Goal: Task Accomplishment & Management: Manage account settings

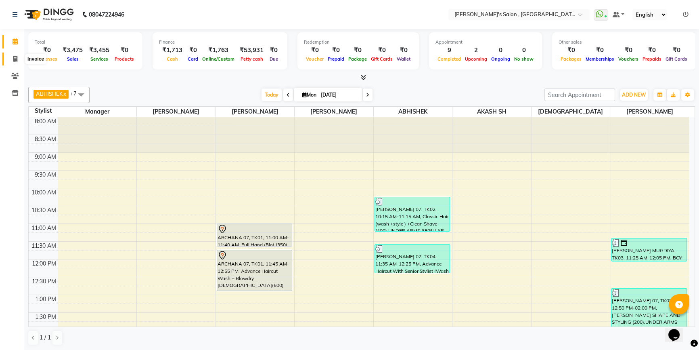
click at [15, 57] on icon at bounding box center [15, 59] width 4 height 6
select select "service"
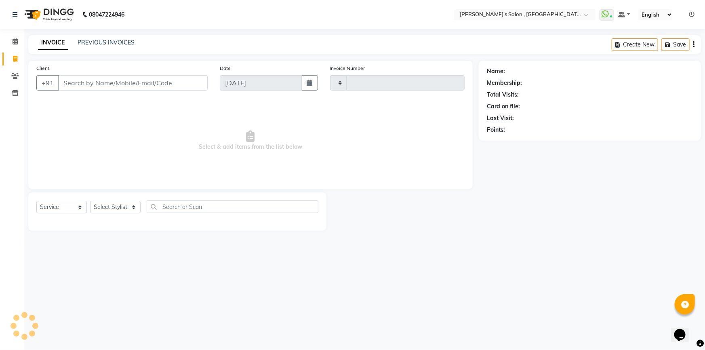
type input "1939"
select select "7416"
click at [98, 81] on input "Client" at bounding box center [132, 82] width 149 height 15
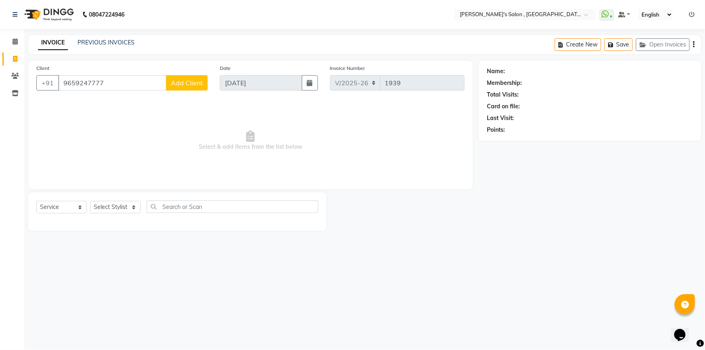
type input "9659247777"
click at [174, 84] on span "Add Client" at bounding box center [187, 83] width 32 height 8
select select "22"
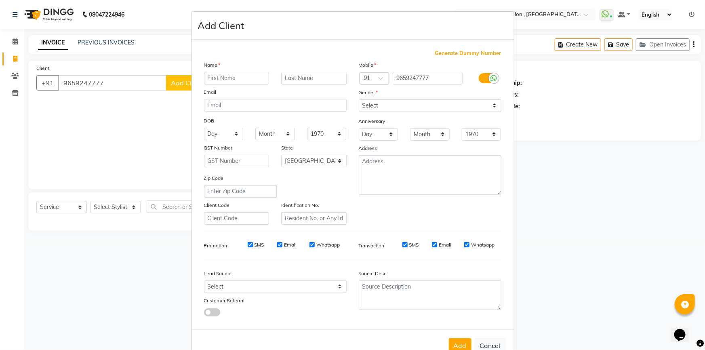
click at [226, 78] on input "text" at bounding box center [236, 78] width 65 height 13
type input "RAJU SHETPATNE 07"
click at [374, 106] on select "Select Male Female Other Prefer Not To Say" at bounding box center [430, 105] width 143 height 13
select select "male"
click at [359, 99] on select "Select Male Female Other Prefer Not To Say" at bounding box center [430, 105] width 143 height 13
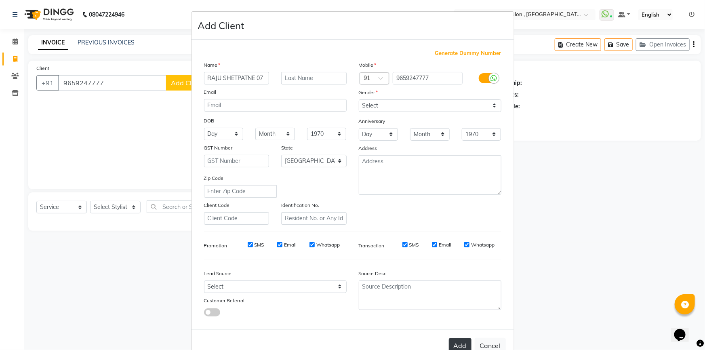
click at [462, 347] on button "Add" at bounding box center [460, 345] width 23 height 15
type input "96******77"
select select
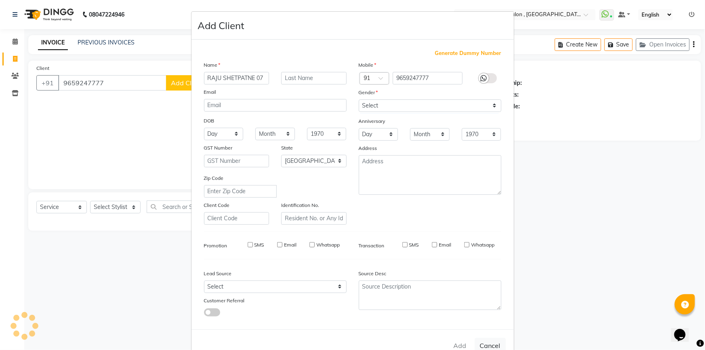
select select "null"
select select
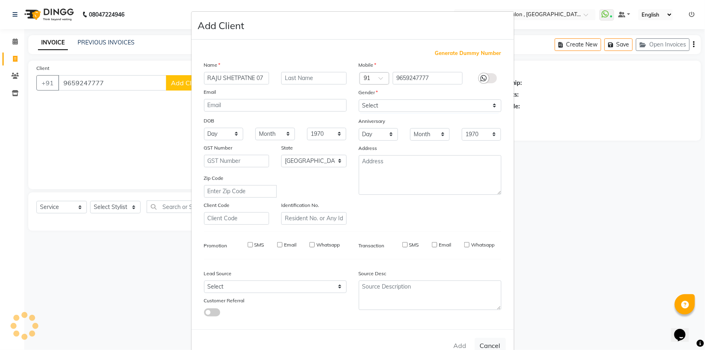
checkbox input "false"
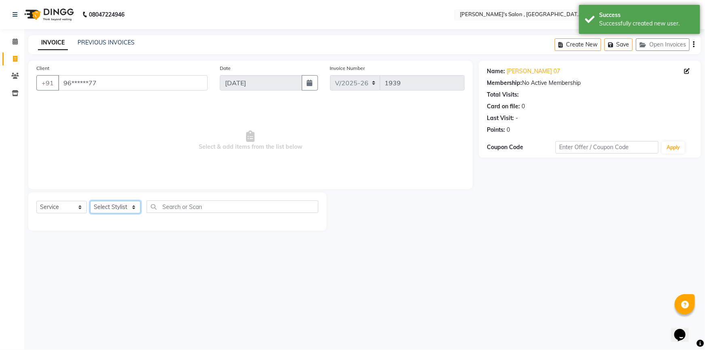
click at [126, 206] on select "Select Stylist ABHISHEK ADITYA J AKASH SH ARJUN SIR Manager MANGESH NAGESH SAHI…" at bounding box center [115, 207] width 50 height 13
select select "64874"
click at [90, 201] on select "Select Stylist ABHISHEK ADITYA J AKASH SH ARJUN SIR Manager MANGESH NAGESH SAHI…" at bounding box center [115, 207] width 50 height 13
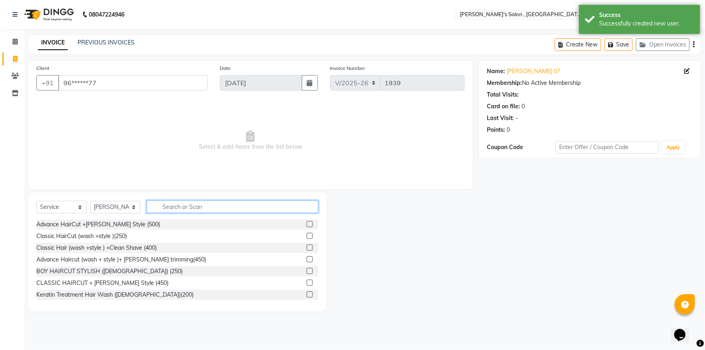
click at [185, 208] on input "text" at bounding box center [233, 206] width 172 height 13
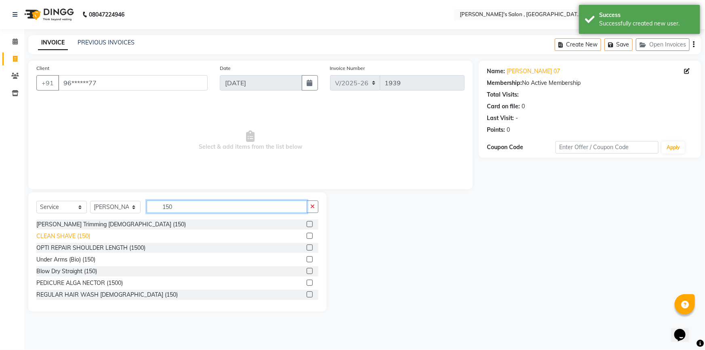
type input "150"
click at [81, 234] on div "CLEAN SHAVE (150)" at bounding box center [63, 236] width 54 height 8
checkbox input "false"
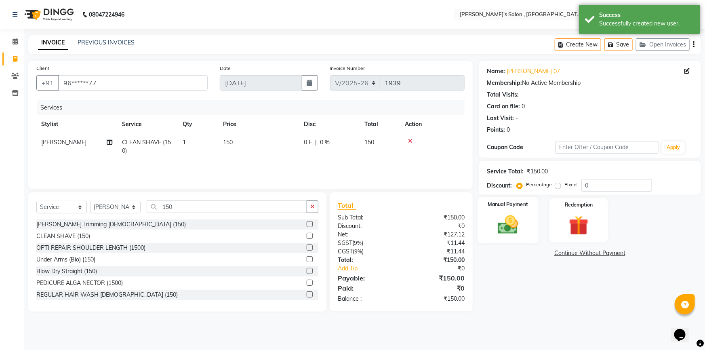
click at [504, 214] on img at bounding box center [507, 224] width 33 height 23
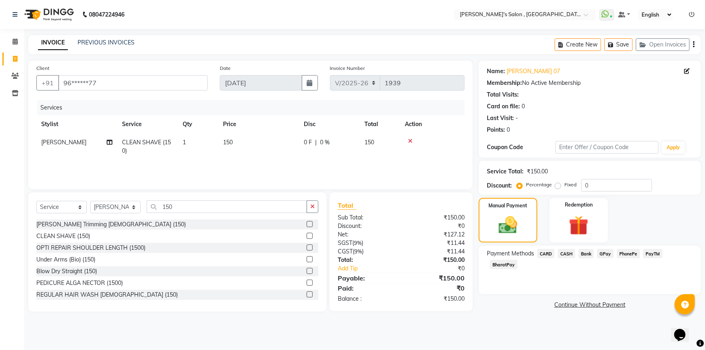
click at [517, 260] on span "BharatPay" at bounding box center [503, 264] width 27 height 9
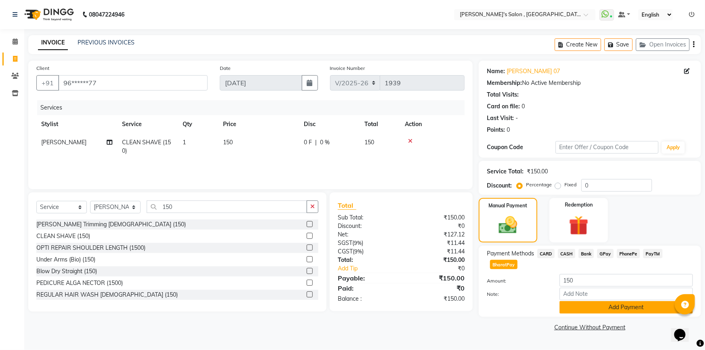
click at [626, 301] on button "Add Payment" at bounding box center [625, 307] width 133 height 13
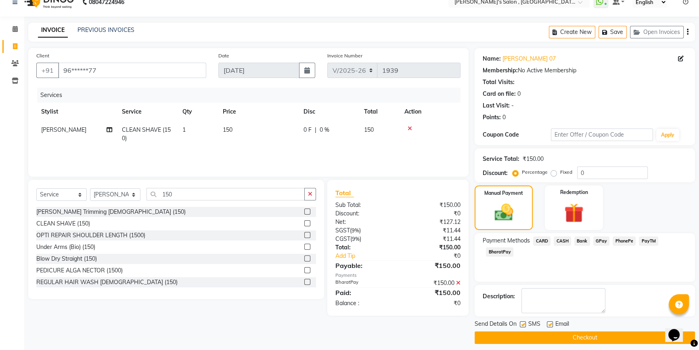
scroll to position [18, 0]
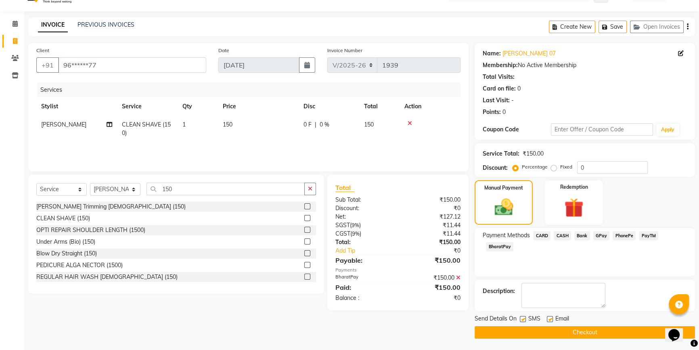
click at [579, 331] on button "Checkout" at bounding box center [585, 332] width 220 height 13
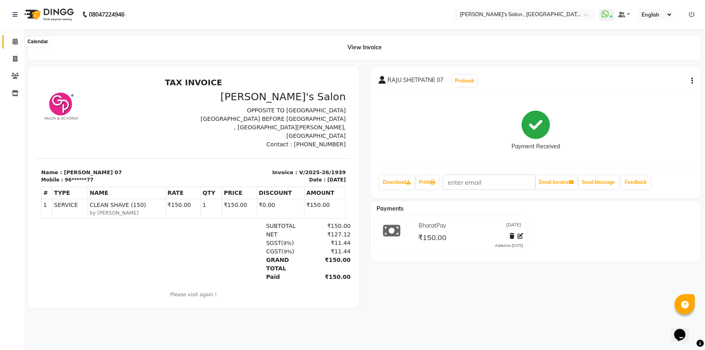
click at [13, 40] on icon at bounding box center [15, 41] width 5 height 6
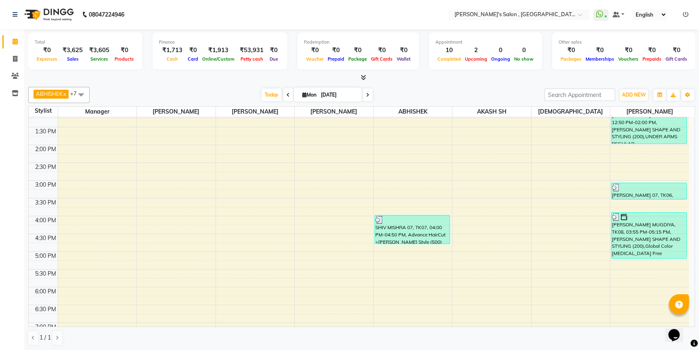
scroll to position [67, 0]
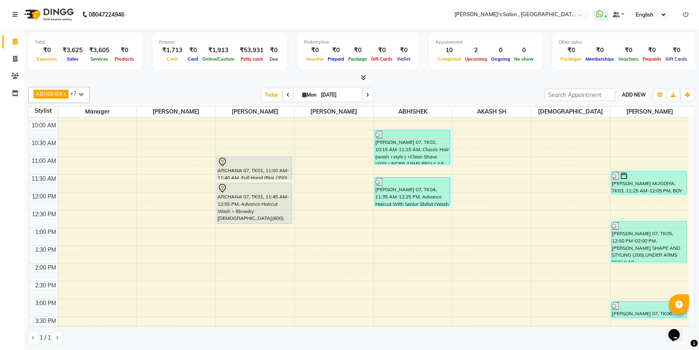
click at [626, 90] on button "ADD NEW Toggle Dropdown" at bounding box center [634, 94] width 28 height 11
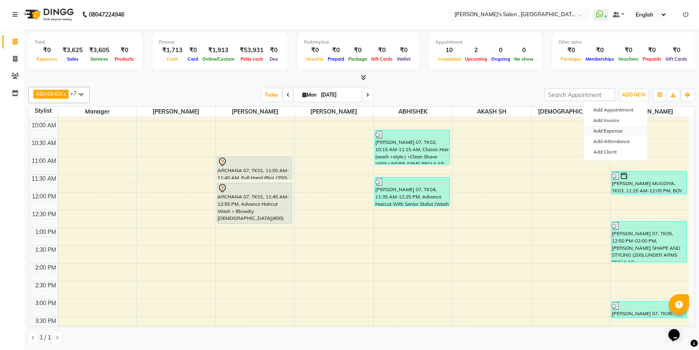
click at [616, 132] on link "Add Expense" at bounding box center [616, 131] width 64 height 10
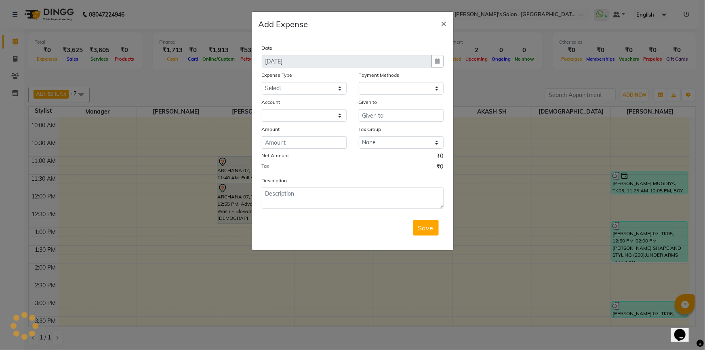
select select "1"
select select "6520"
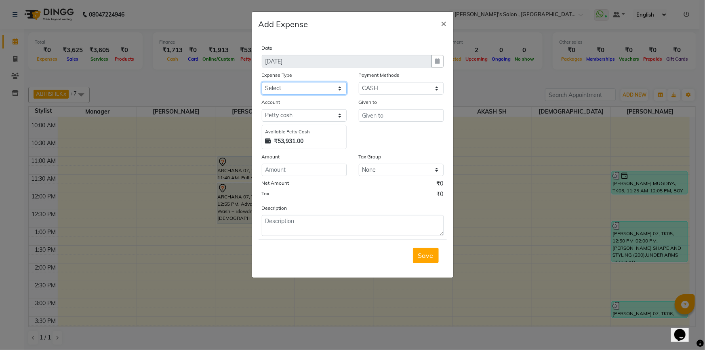
drag, startPoint x: 301, startPoint y: 90, endPoint x: 307, endPoint y: 92, distance: 6.3
click at [301, 90] on select "Select Advance Salary BANK TRANFAR Cash transfer to hub Client Snacks DISTRIBUT…" at bounding box center [304, 88] width 85 height 13
select select "11136"
click at [262, 82] on select "Select Advance Salary BANK TRANFAR Cash transfer to hub Client Snacks DISTRIBUT…" at bounding box center [304, 88] width 85 height 13
click at [367, 117] on input "text" at bounding box center [401, 115] width 85 height 13
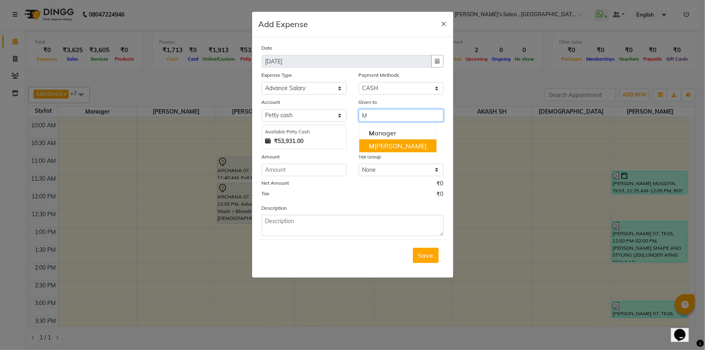
click at [382, 141] on button "M [PERSON_NAME]" at bounding box center [397, 145] width 77 height 13
type input "[PERSON_NAME]"
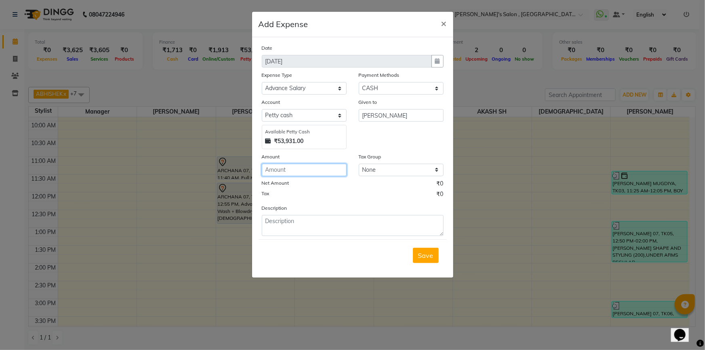
click at [298, 174] on input "number" at bounding box center [304, 170] width 85 height 13
type input "5000"
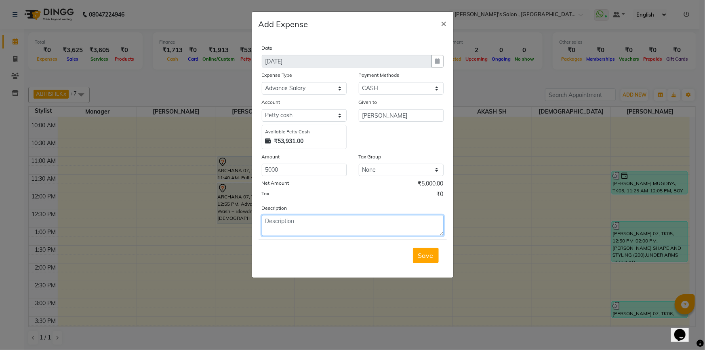
click at [295, 236] on textarea at bounding box center [353, 225] width 182 height 21
type textarea "MANGESH EMI"
click at [422, 255] on span "Save" at bounding box center [425, 255] width 15 height 8
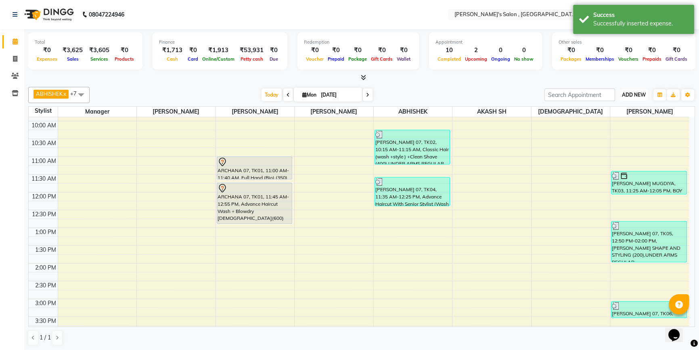
click at [628, 92] on span "ADD NEW" at bounding box center [634, 95] width 24 height 6
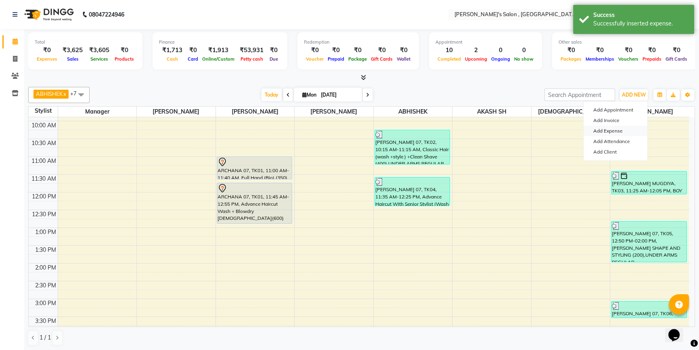
click at [624, 131] on link "Add Expense" at bounding box center [616, 131] width 64 height 10
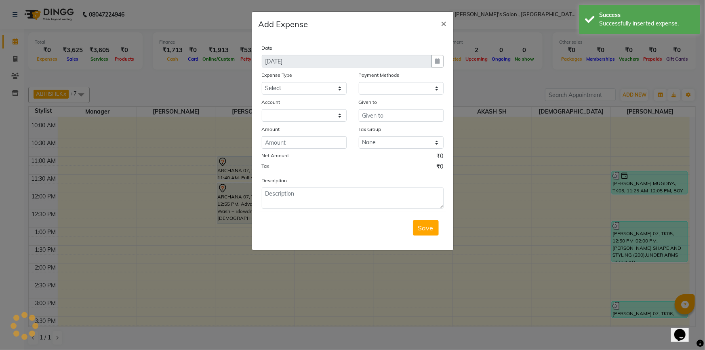
select select "1"
select select "6520"
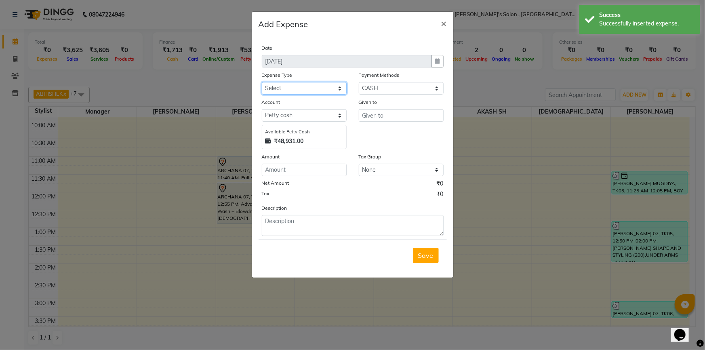
click at [315, 87] on select "Select Advance Salary BANK TRANFAR Cash transfer to hub Client Snacks DISTRIBUT…" at bounding box center [304, 88] width 85 height 13
select select "11136"
click at [262, 82] on select "Select Advance Salary BANK TRANFAR Cash transfer to hub Client Snacks DISTRIBUT…" at bounding box center [304, 88] width 85 height 13
click at [393, 88] on select "Select CARD Voucher Package CASH Points Bank Wallet Prepaid GPay PhonePe PayTM …" at bounding box center [401, 88] width 85 height 13
select select "7"
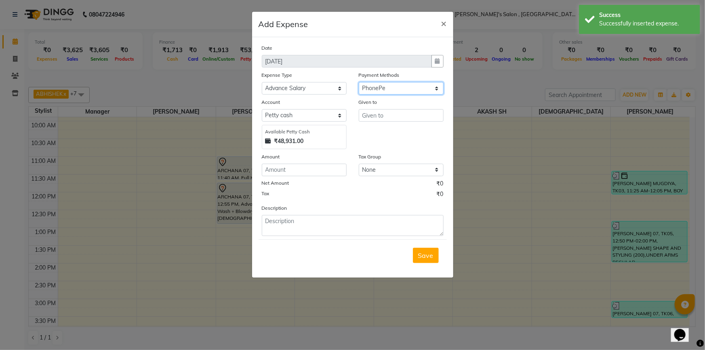
click at [359, 82] on select "Select CARD Voucher Package CASH Points Bank Wallet Prepaid GPay PhonePe PayTM …" at bounding box center [401, 88] width 85 height 13
select select "6521"
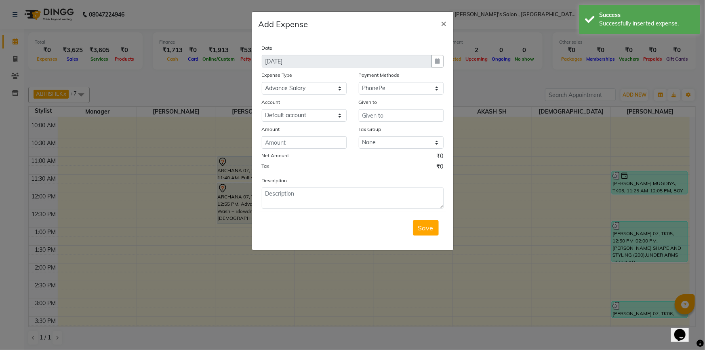
click at [401, 122] on div "Date 01-09-2025 Expense Type Select Advance Salary BANK TRANFAR Cash transfer t…" at bounding box center [353, 126] width 182 height 165
click at [401, 121] on input "text" at bounding box center [401, 115] width 85 height 13
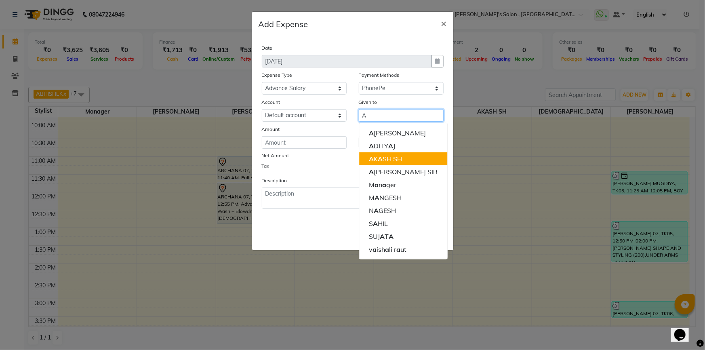
click at [397, 162] on ngb-highlight "A K A SH SH" at bounding box center [385, 159] width 33 height 8
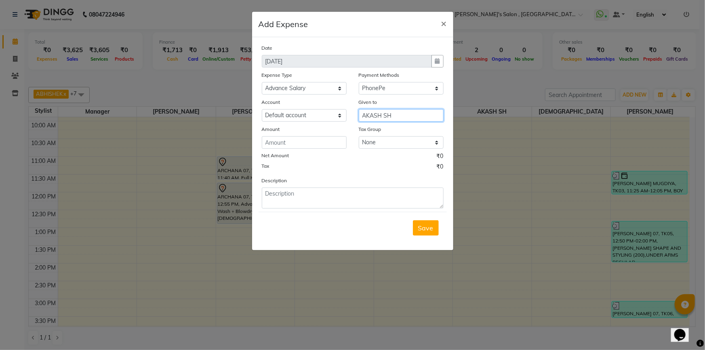
type input "AKASH SH"
click at [307, 143] on input "number" at bounding box center [304, 142] width 85 height 13
type input "1000"
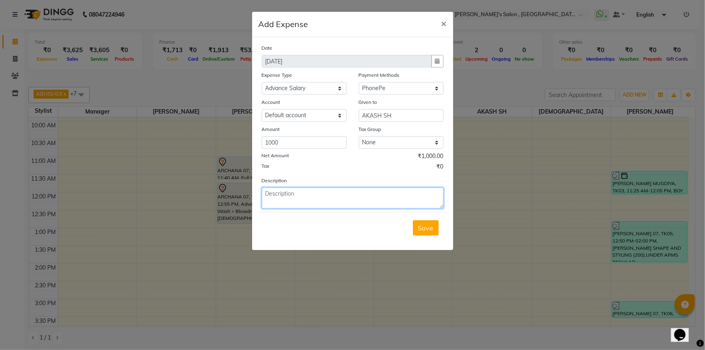
click at [298, 201] on textarea at bounding box center [353, 197] width 182 height 21
type textarea "AKASH ADVANCE"
click at [426, 227] on span "Save" at bounding box center [425, 228] width 15 height 8
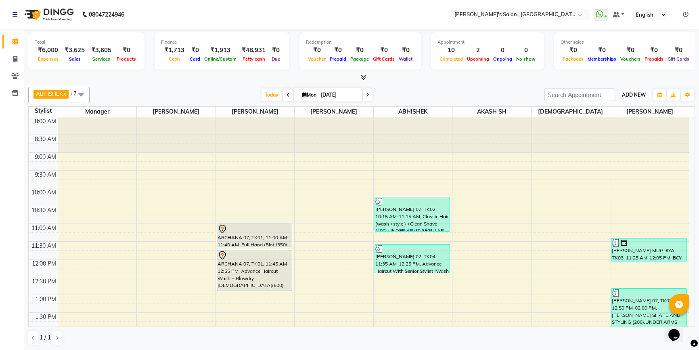
click at [645, 92] on span "ADD NEW" at bounding box center [634, 95] width 24 height 6
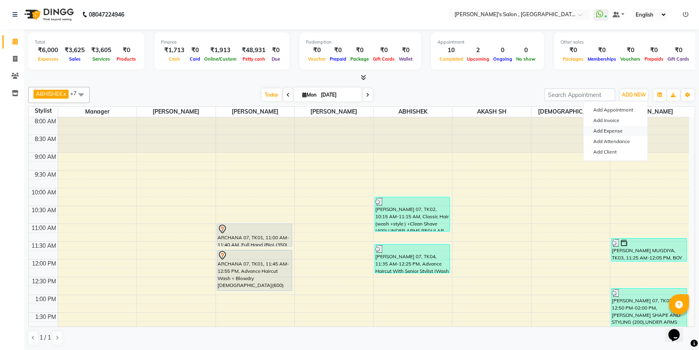
click at [622, 129] on link "Add Expense" at bounding box center [616, 131] width 64 height 10
select select "6521"
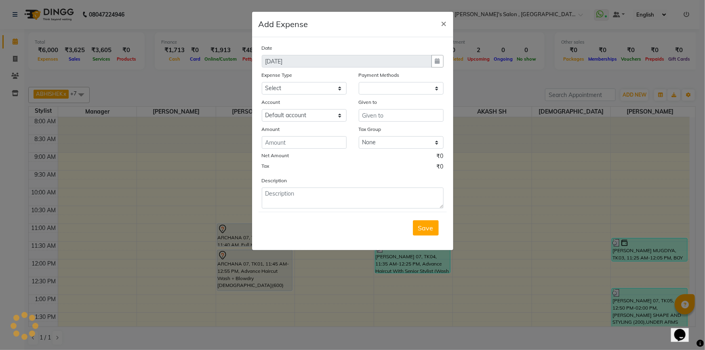
select select "1"
select select "6520"
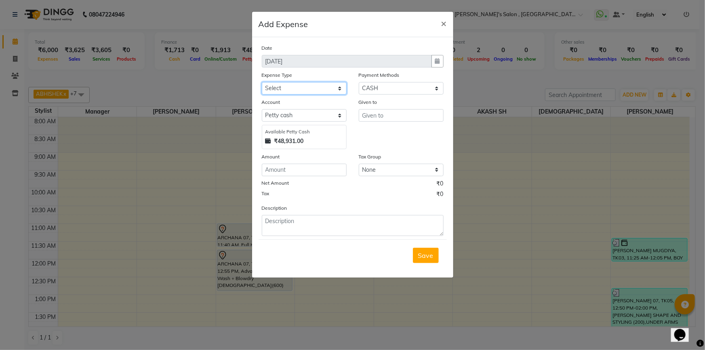
drag, startPoint x: 287, startPoint y: 90, endPoint x: 290, endPoint y: 94, distance: 6.1
click at [287, 90] on select "Select Advance Salary BANK TRANFAR Cash transfer to hub Client Snacks DISTRIBUT…" at bounding box center [304, 88] width 85 height 13
select select "11136"
click at [262, 82] on select "Select Advance Salary BANK TRANFAR Cash transfer to hub Client Snacks DISTRIBUT…" at bounding box center [304, 88] width 85 height 13
click at [378, 118] on input "text" at bounding box center [401, 115] width 85 height 13
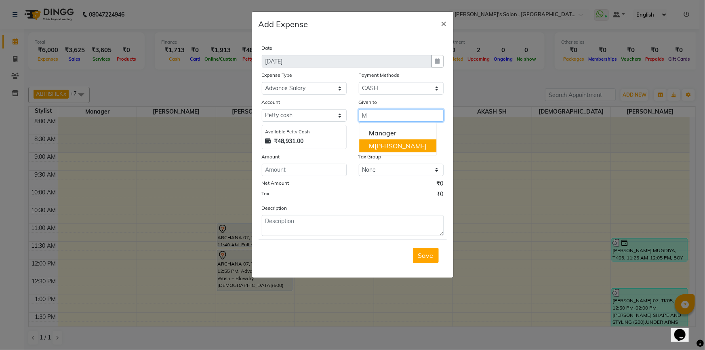
click at [386, 146] on ngb-highlight "M [PERSON_NAME]" at bounding box center [398, 146] width 58 height 8
type input "[PERSON_NAME]"
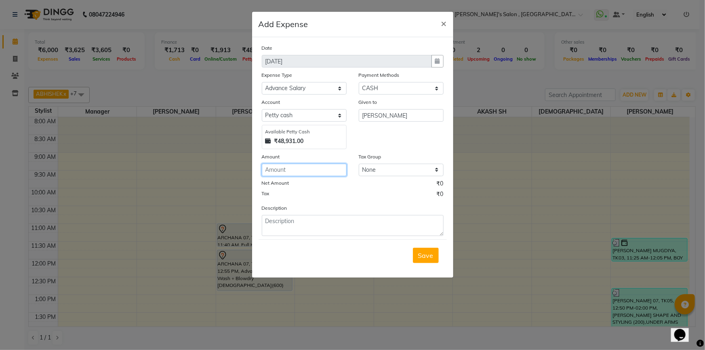
click at [322, 170] on input "number" at bounding box center [304, 170] width 85 height 13
type input "200"
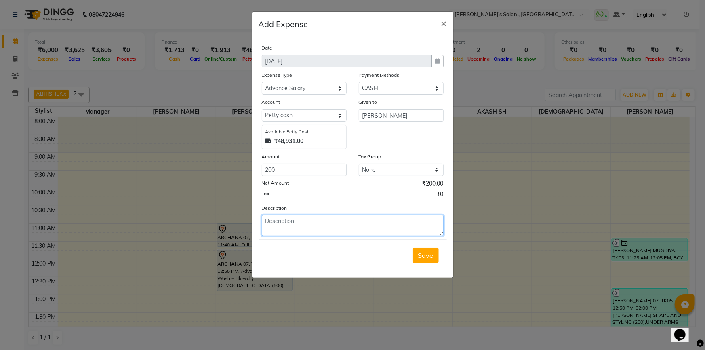
click at [290, 224] on textarea at bounding box center [353, 225] width 182 height 21
type textarea "[PERSON_NAME]"
click at [423, 258] on span "Save" at bounding box center [425, 255] width 15 height 8
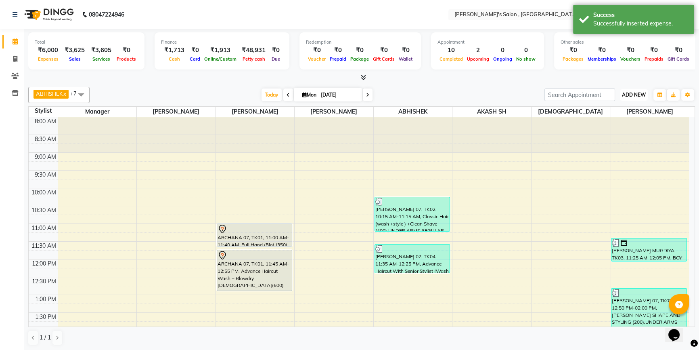
click at [626, 97] on span "ADD NEW" at bounding box center [634, 95] width 24 height 6
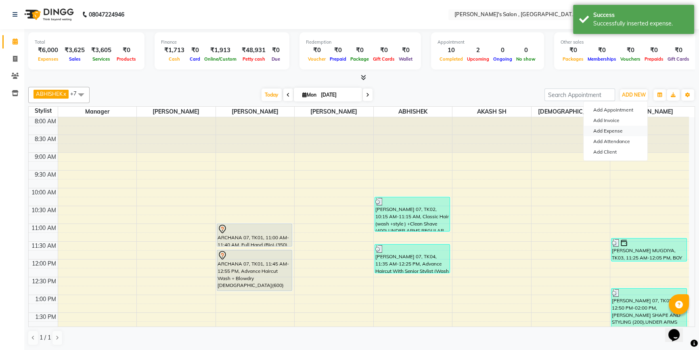
click at [612, 130] on link "Add Expense" at bounding box center [616, 131] width 64 height 10
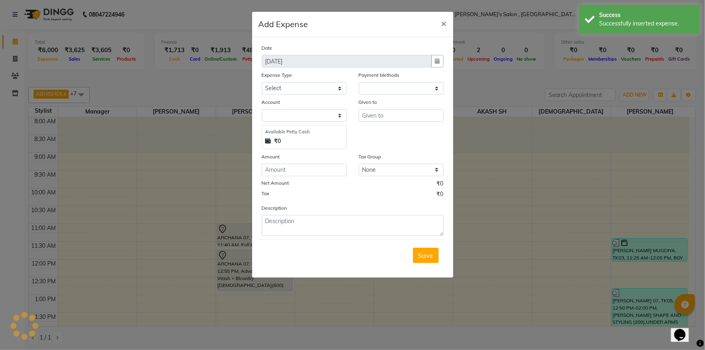
select select "1"
select select "6520"
click at [287, 92] on select "Select Advance Salary BANK TRANFAR Cash transfer to hub Client Snacks DISTRIBUT…" at bounding box center [304, 88] width 85 height 13
select select "11136"
click at [262, 82] on select "Select Advance Salary BANK TRANFAR Cash transfer to hub Client Snacks DISTRIBUT…" at bounding box center [304, 88] width 85 height 13
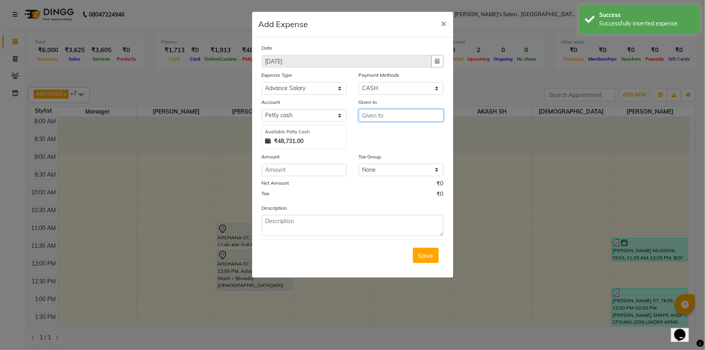
click at [386, 116] on input "text" at bounding box center [401, 115] width 85 height 13
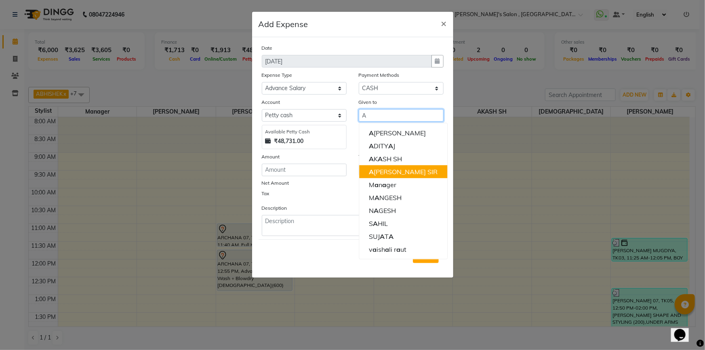
click at [392, 173] on ngb-highlight "A [PERSON_NAME] SIR" at bounding box center [403, 172] width 69 height 8
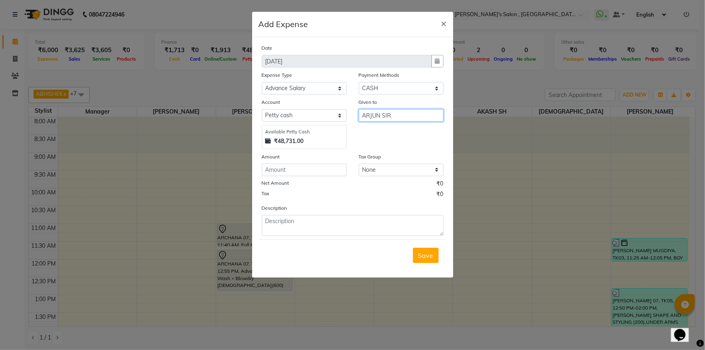
type input "ARJUN SIR"
click at [303, 174] on input "number" at bounding box center [304, 170] width 85 height 13
type input "500"
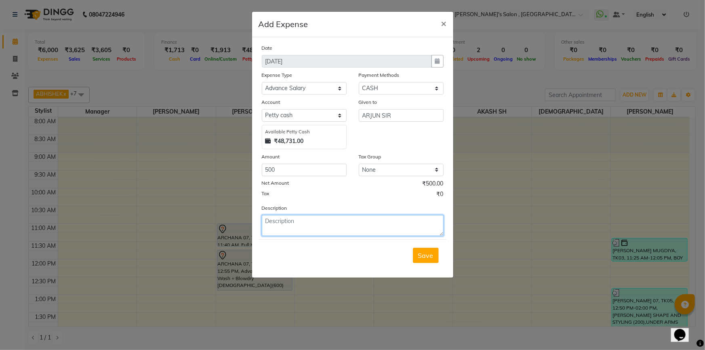
click at [290, 227] on textarea at bounding box center [353, 225] width 182 height 21
type textarea "ARJUN [PERSON_NAME]"
click at [436, 257] on button "Save" at bounding box center [426, 255] width 26 height 15
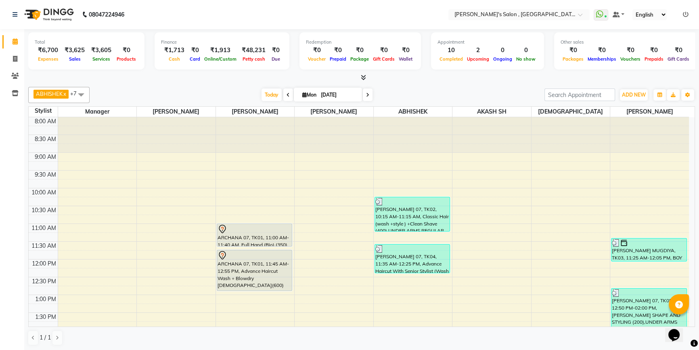
click at [684, 14] on icon at bounding box center [686, 15] width 6 height 6
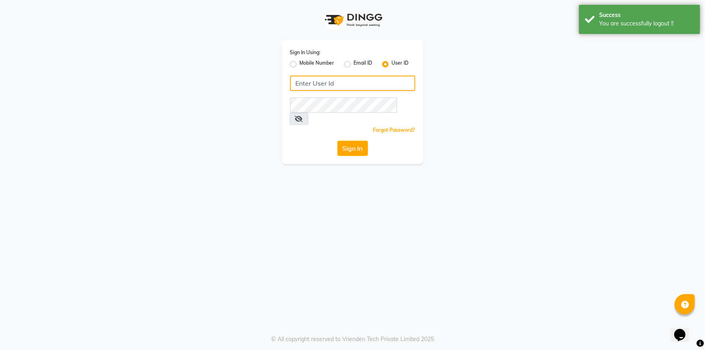
type input "7887369666"
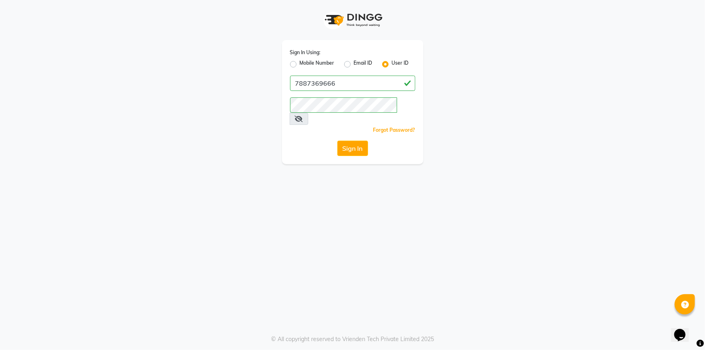
click at [300, 65] on label "Mobile Number" at bounding box center [317, 64] width 35 height 10
click at [300, 65] on input "Mobile Number" at bounding box center [302, 61] width 5 height 5
radio input "true"
radio input "false"
click at [342, 81] on input "Username" at bounding box center [366, 83] width 98 height 15
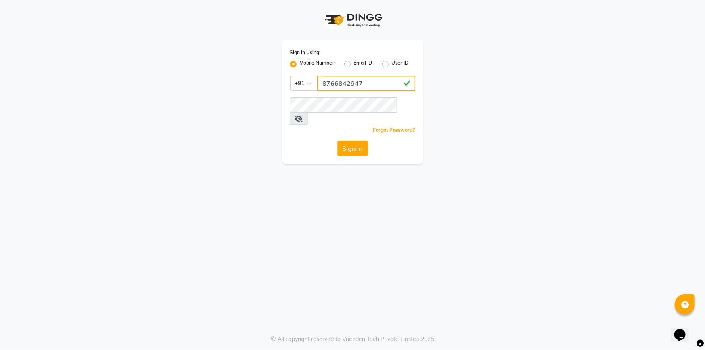
type input "8766842947"
click at [303, 128] on div "Sign In Using: Mobile Number Email ID User ID Country Code × +91 8766842947 Rem…" at bounding box center [352, 102] width 141 height 124
click at [349, 141] on button "Sign In" at bounding box center [352, 148] width 31 height 15
